Goal: Task Accomplishment & Management: Use online tool/utility

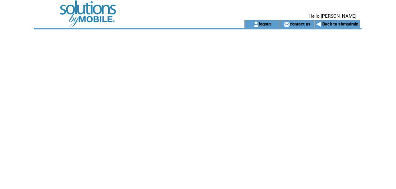
click at [98, 19] on td at bounding box center [128, 10] width 188 height 20
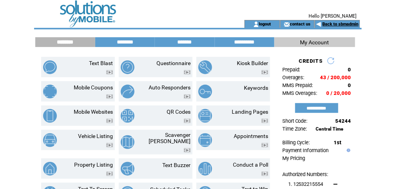
click at [341, 22] on link "Back to sbmadmin" at bounding box center [341, 24] width 36 height 5
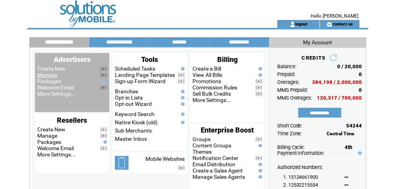
click at [47, 75] on link "Manage" at bounding box center [47, 75] width 20 height 6
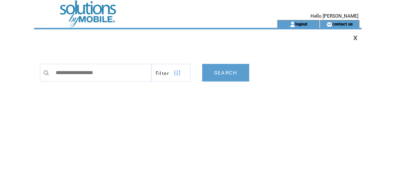
click at [60, 74] on input "text" at bounding box center [102, 73] width 100 height 18
type input "*******"
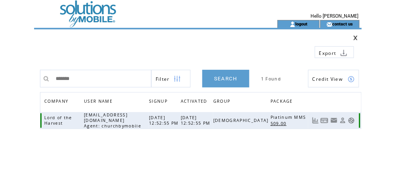
click at [353, 117] on link at bounding box center [351, 120] width 7 height 7
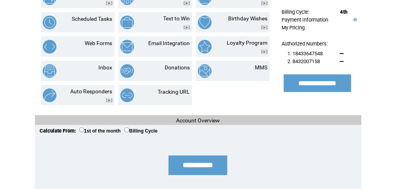
scroll to position [146, 0]
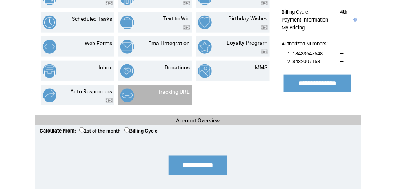
click at [185, 89] on link "Tracking URL" at bounding box center [174, 92] width 32 height 6
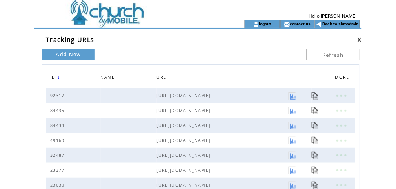
click at [68, 56] on link "Add New" at bounding box center [68, 55] width 53 height 12
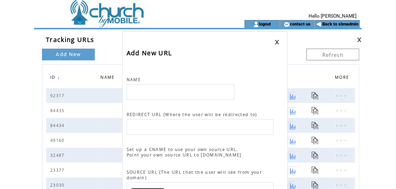
click at [277, 42] on link at bounding box center [277, 42] width 5 height 5
